Goal: Task Accomplishment & Management: Use online tool/utility

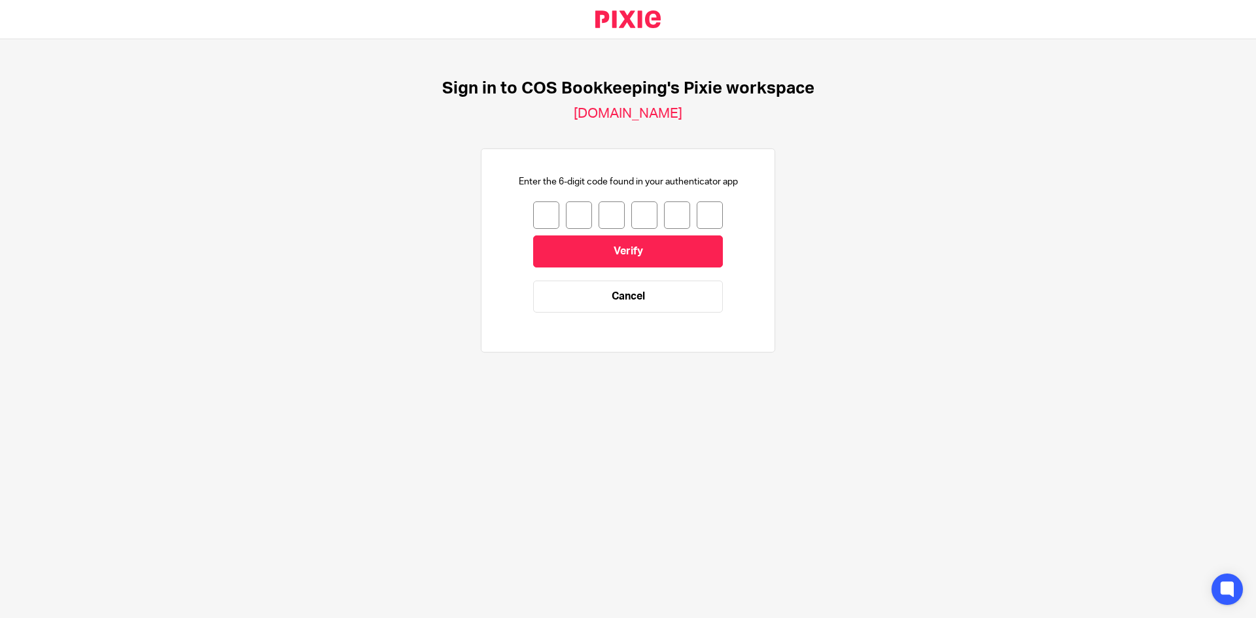
click at [543, 214] on input "number" at bounding box center [546, 214] width 26 height 27
type input "5"
type input "4"
type input "0"
type input "2"
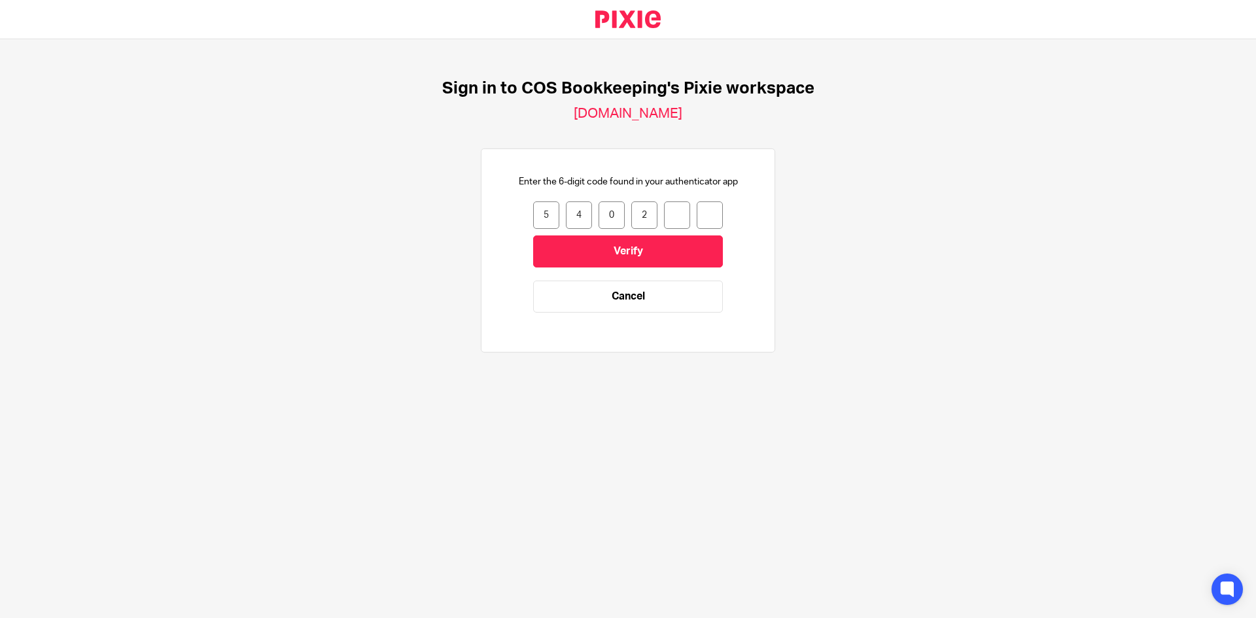
type input "7"
type input "3"
click at [583, 250] on input "Verify" at bounding box center [628, 251] width 190 height 32
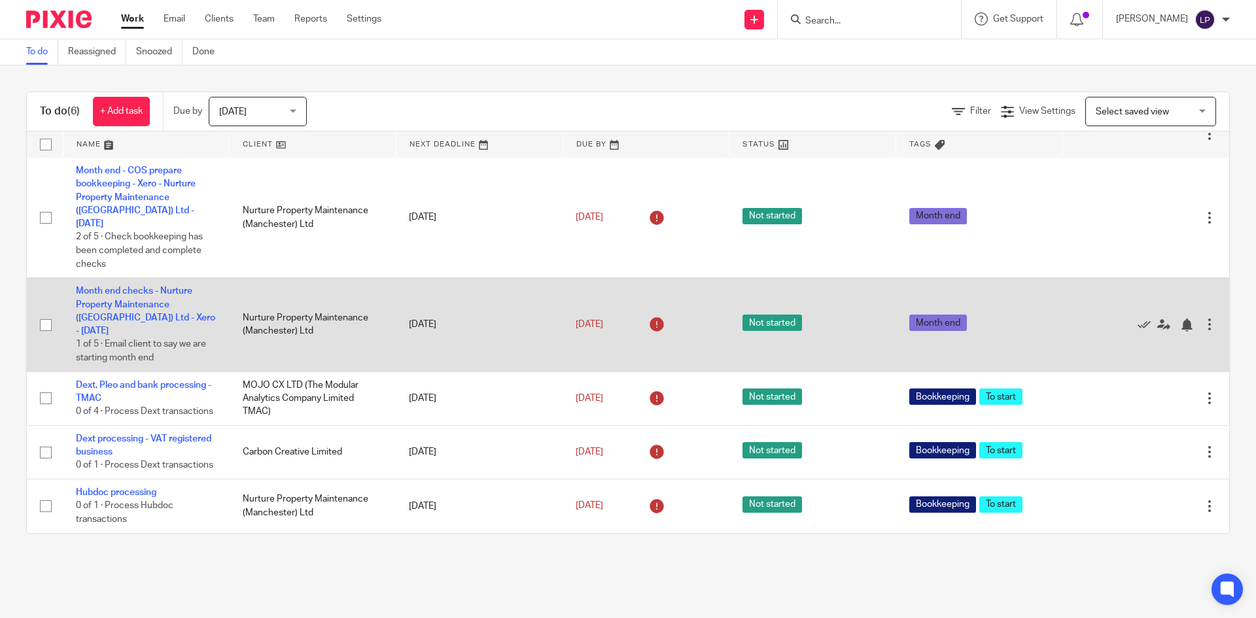
scroll to position [60, 0]
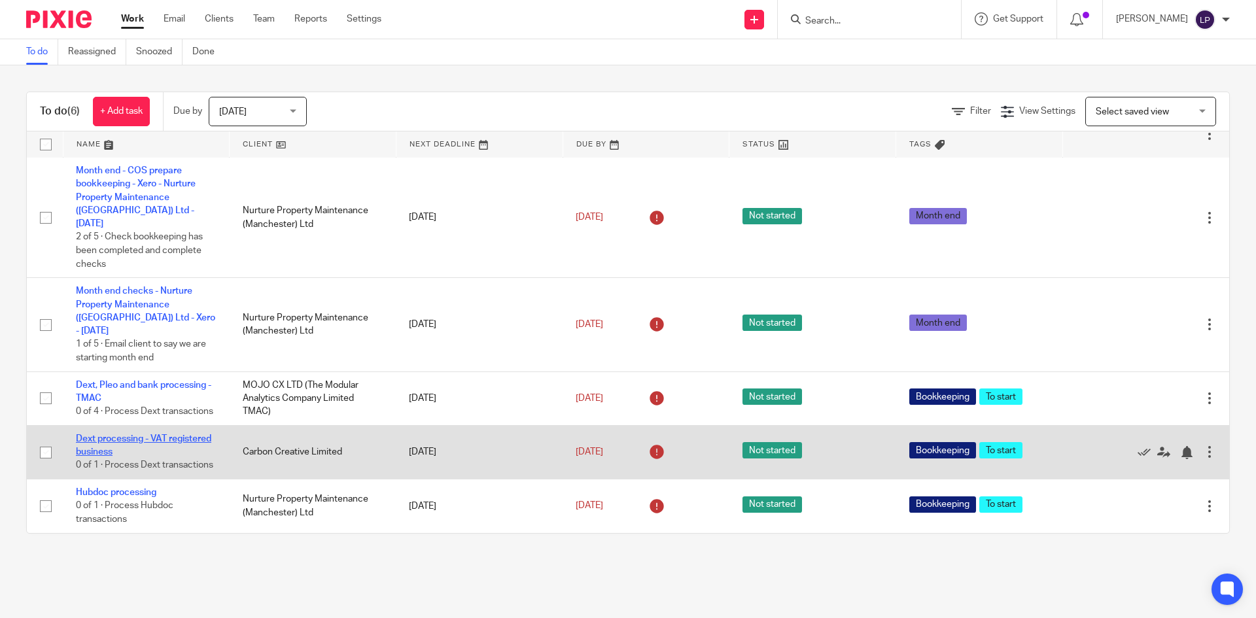
click at [135, 436] on link "Dext processing - VAT registered business" at bounding box center [143, 445] width 135 height 22
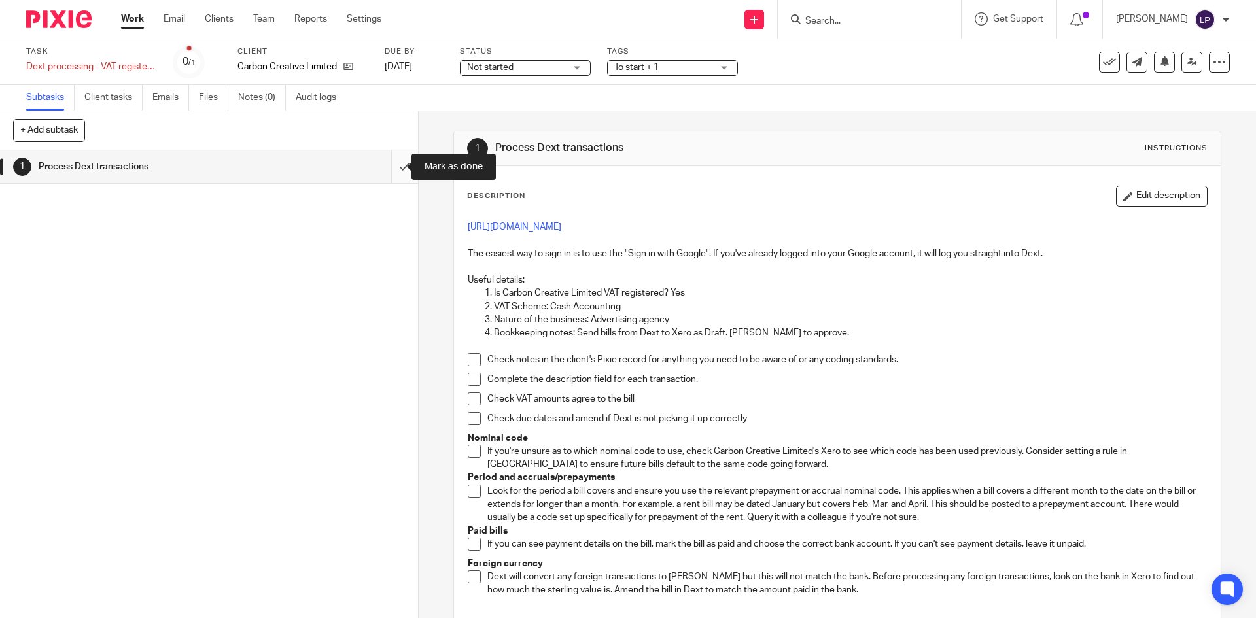
click at [392, 164] on input "submit" at bounding box center [209, 166] width 418 height 33
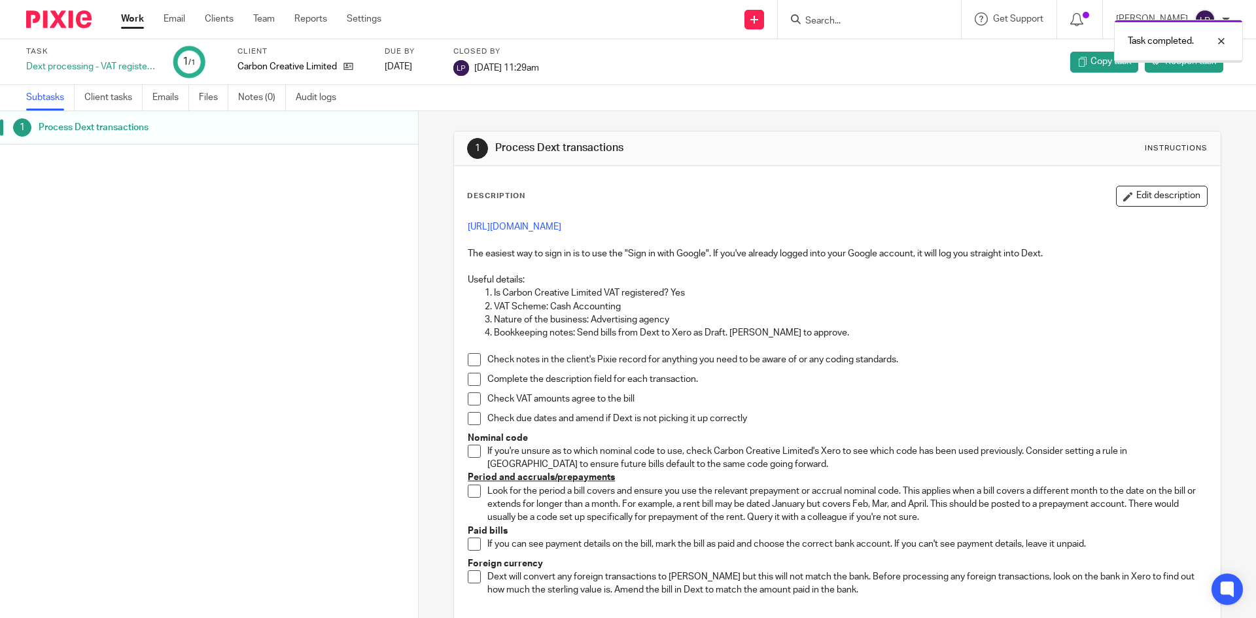
drag, startPoint x: 132, startPoint y: 19, endPoint x: 153, endPoint y: 60, distance: 46.2
click at [133, 19] on link "Work" at bounding box center [132, 18] width 23 height 13
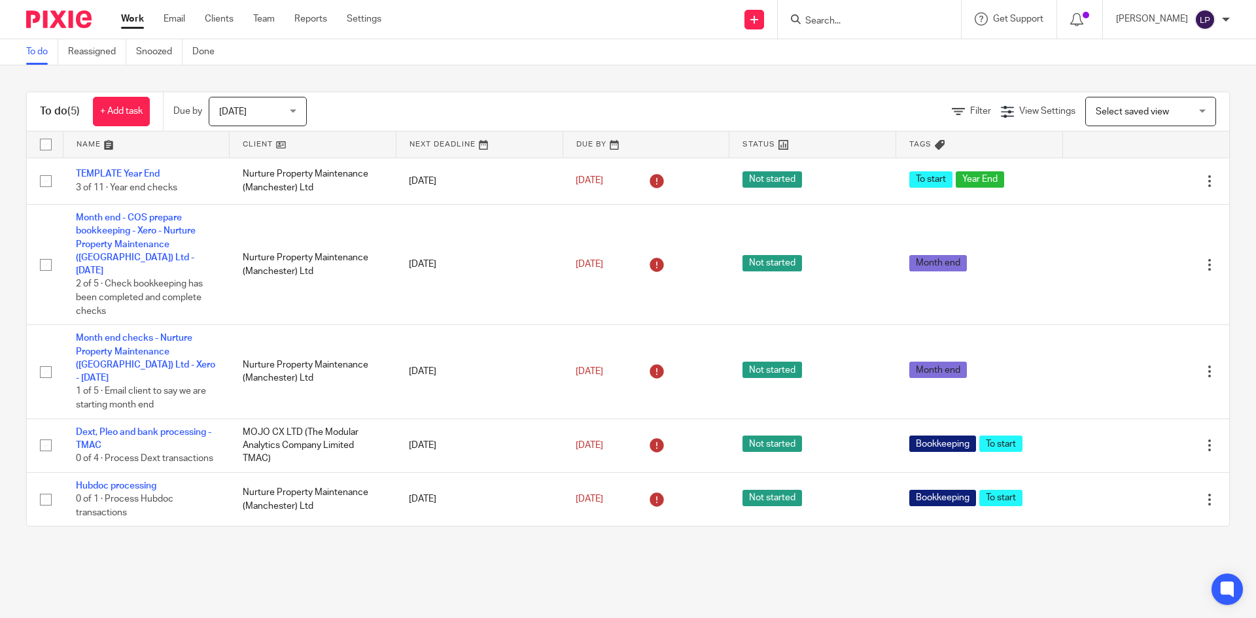
click at [301, 109] on div "Today Today" at bounding box center [258, 111] width 98 height 29
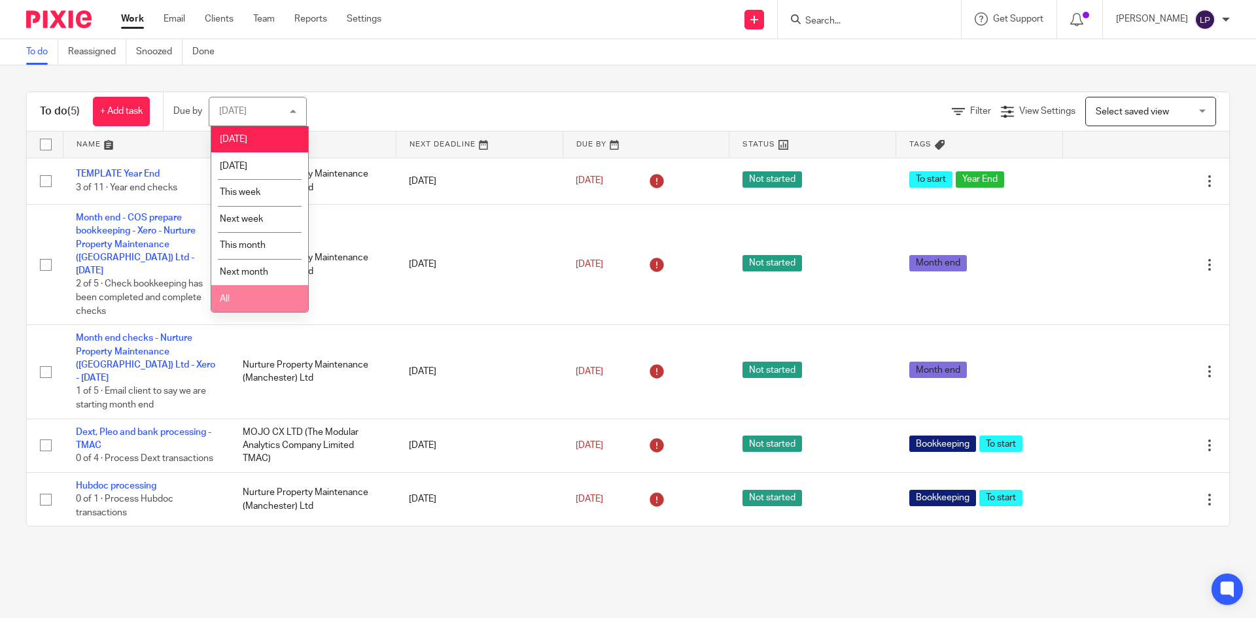
click at [232, 301] on li "All" at bounding box center [259, 298] width 97 height 27
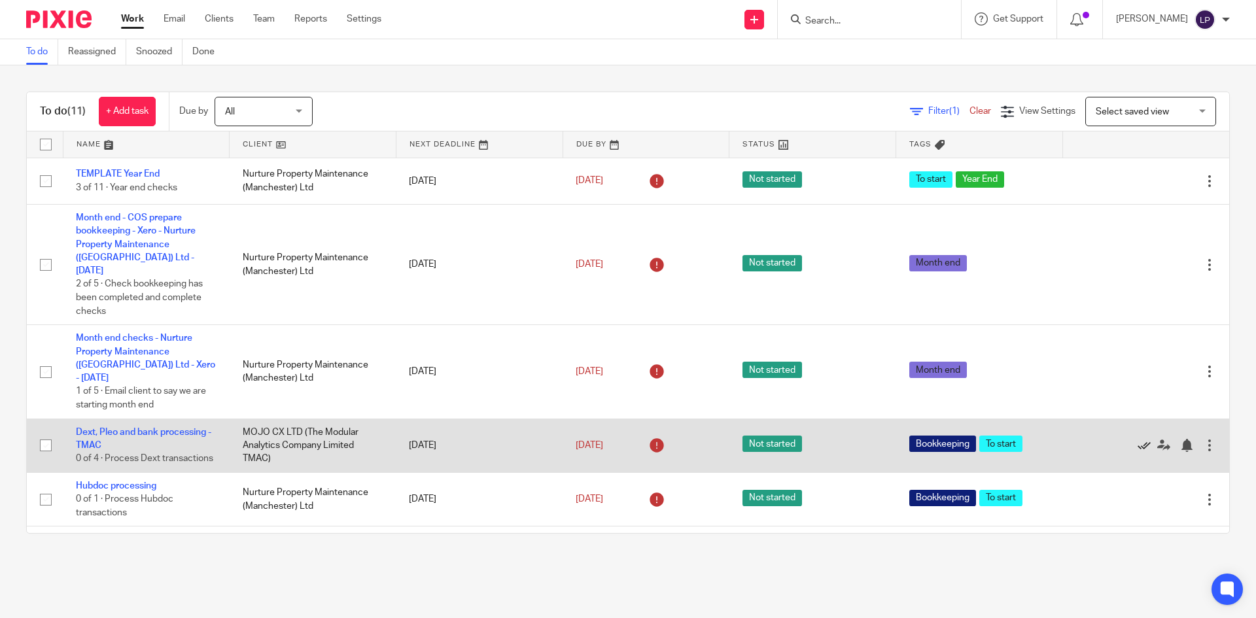
click at [1137, 439] on icon at bounding box center [1143, 445] width 13 height 13
